Goal: Task Accomplishment & Management: Use online tool/utility

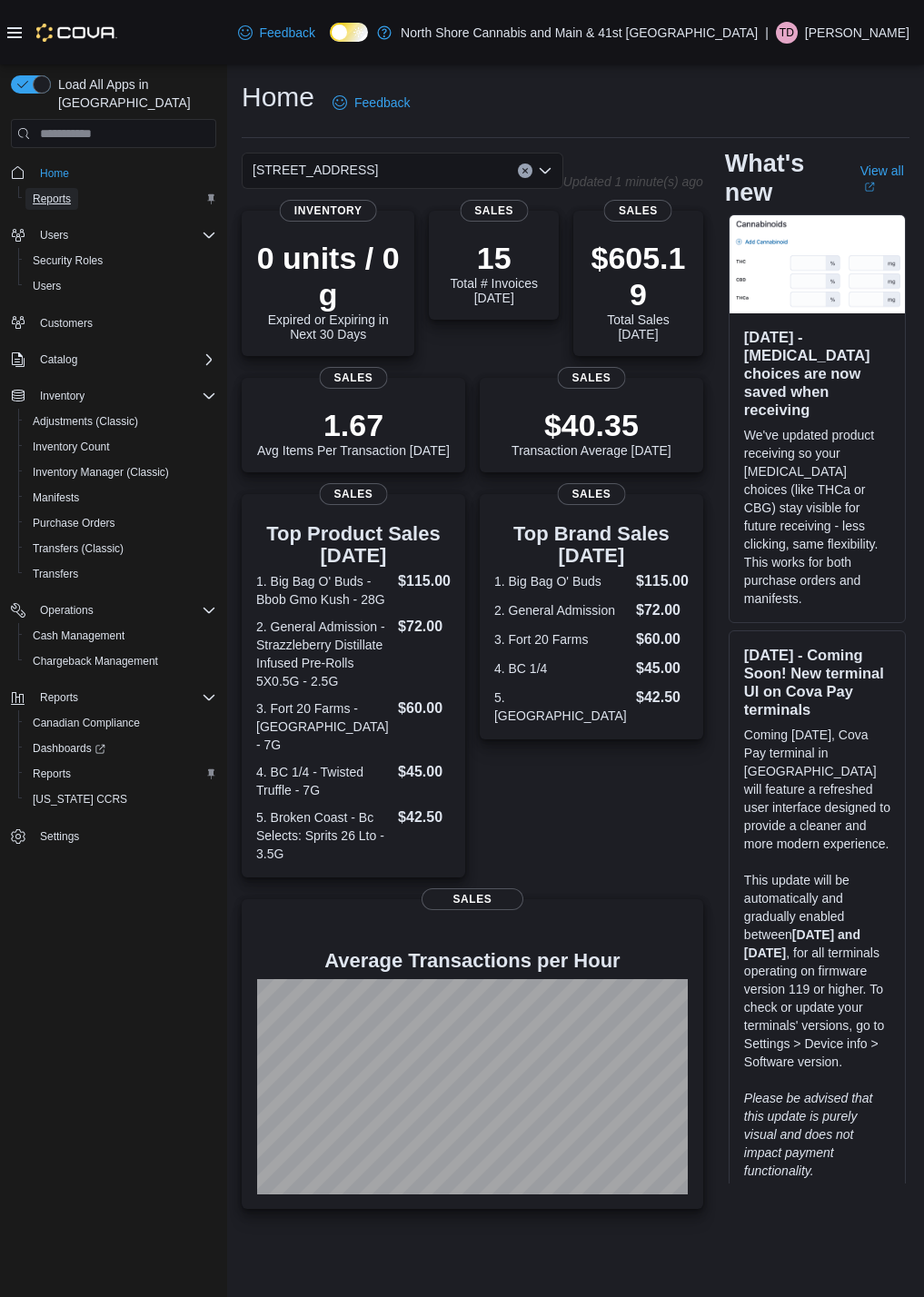
click at [64, 191] on span "Reports" at bounding box center [52, 198] width 38 height 15
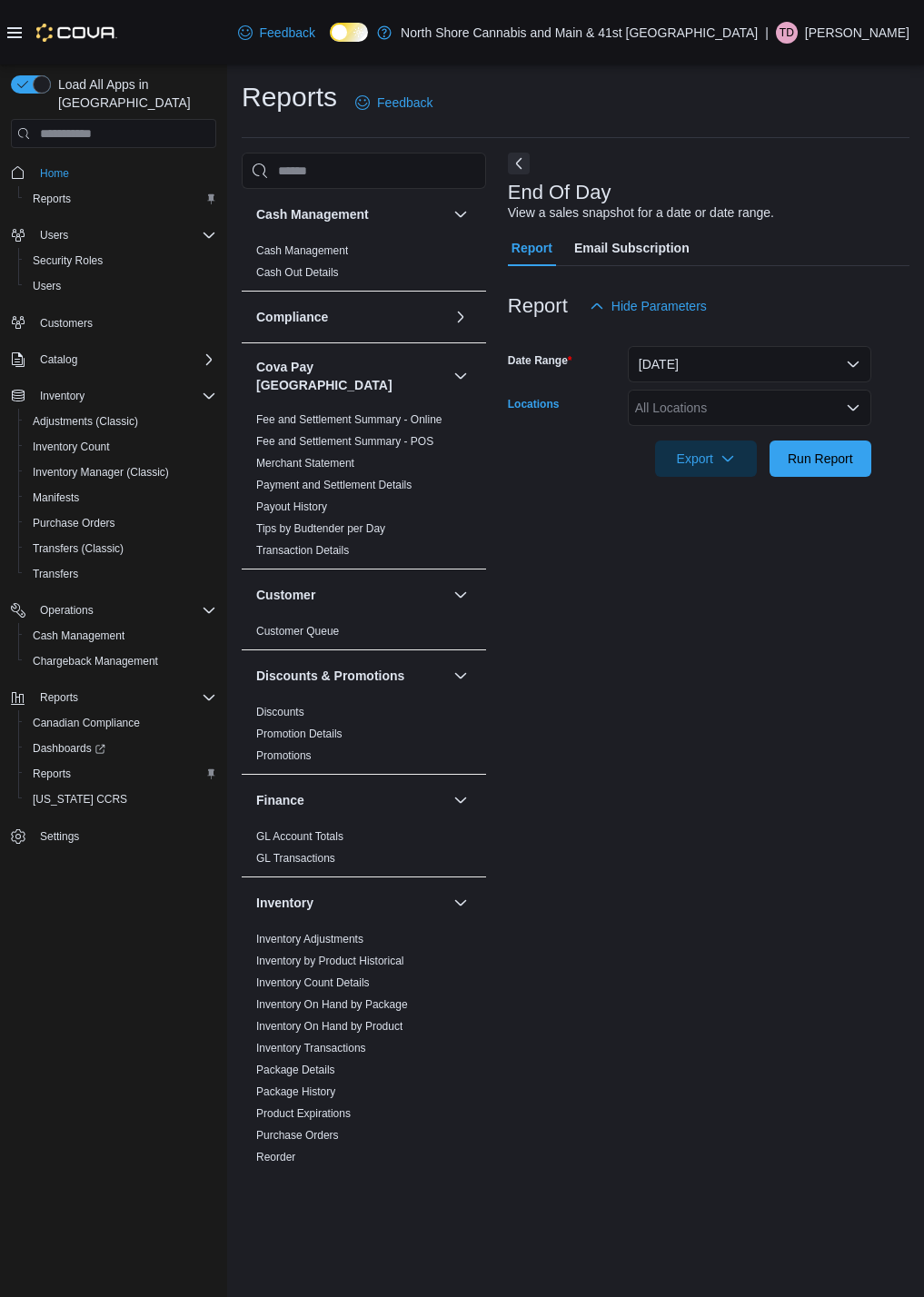
click at [780, 415] on div "All Locations" at bounding box center [750, 408] width 243 height 36
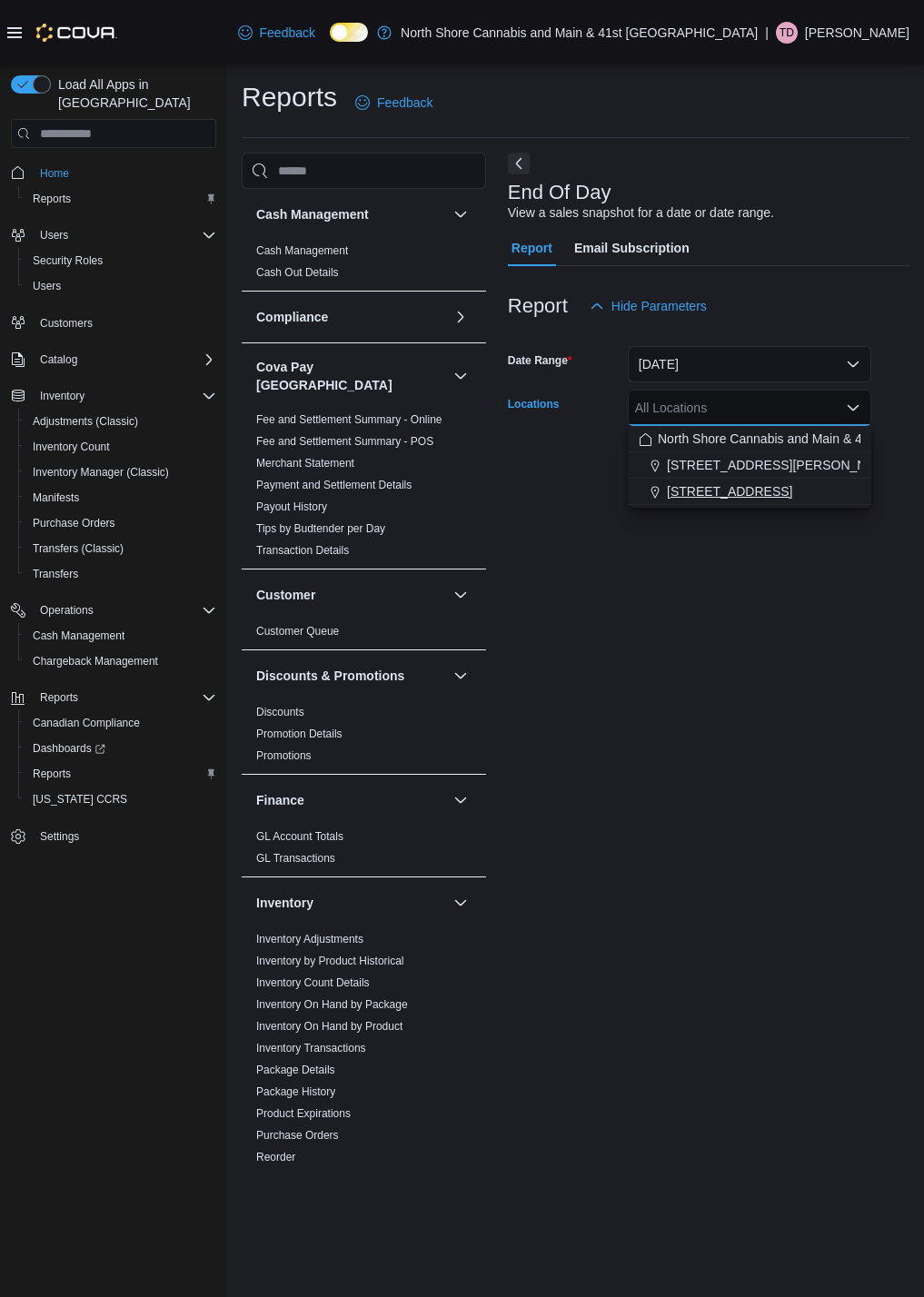
click at [747, 479] on button "[STREET_ADDRESS]" at bounding box center [750, 491] width 243 height 26
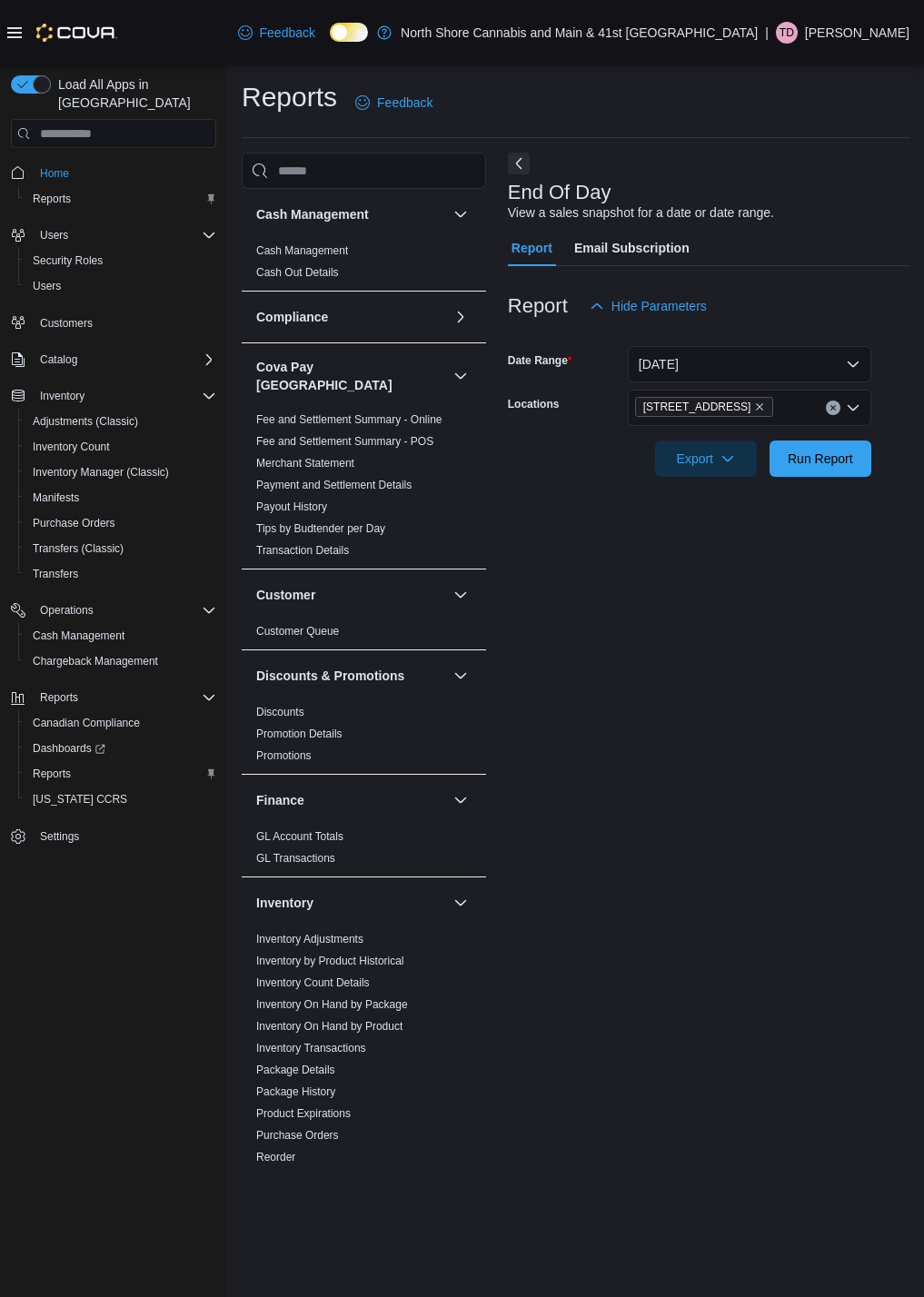
click at [782, 498] on div at bounding box center [708, 487] width 402 height 22
click at [812, 462] on span "Run Report" at bounding box center [820, 458] width 66 height 18
